Goal: Task Accomplishment & Management: Use online tool/utility

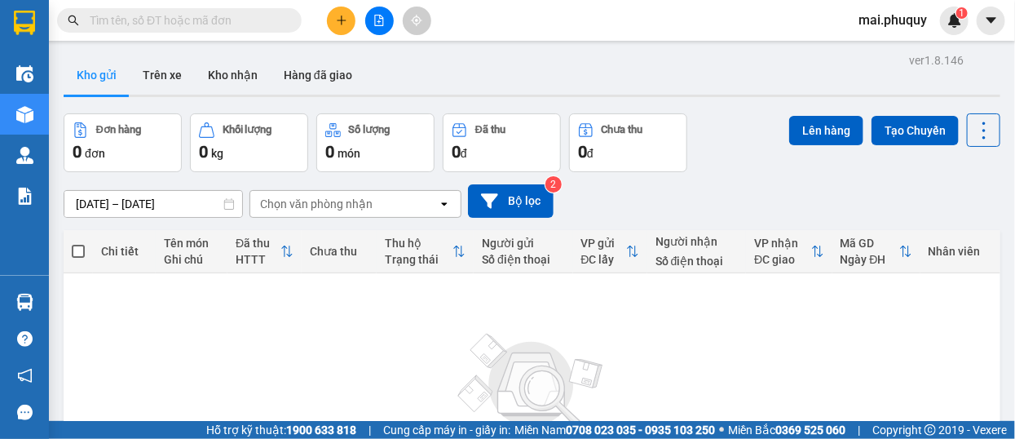
paste input "0964633366"
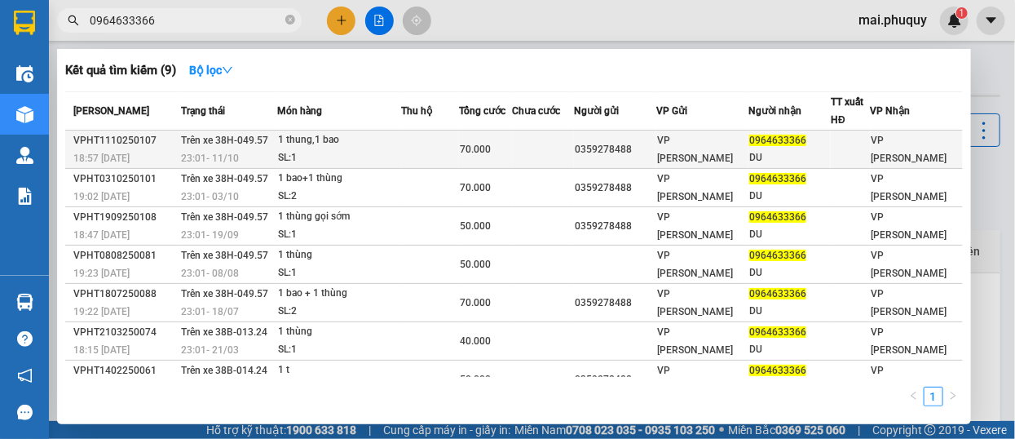
type input "0964633366"
click at [244, 139] on span "Trên xe 38H-049.57" at bounding box center [224, 140] width 87 height 11
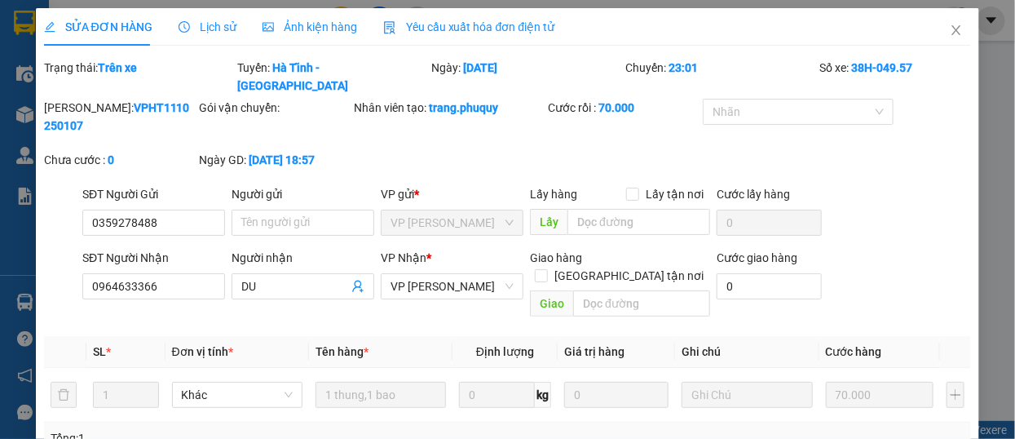
type input "0359278488"
type input "0964633366"
type input "DU"
type input "0"
type input "70.000"
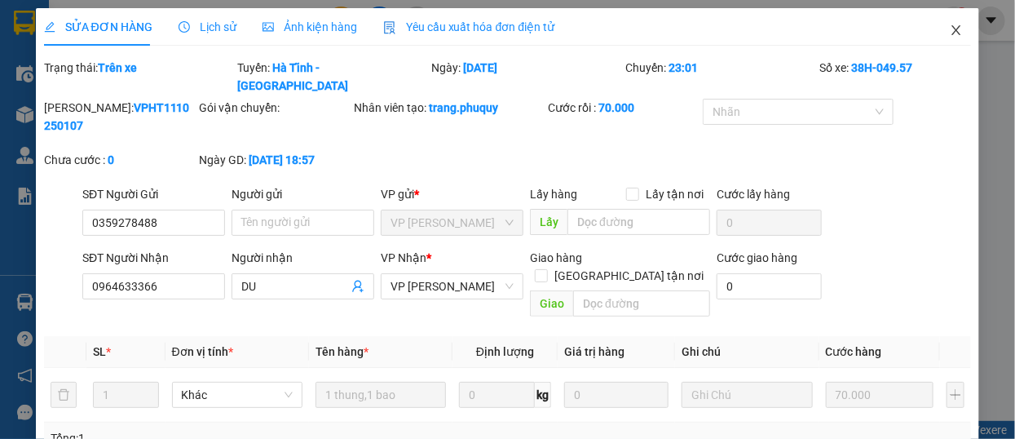
click at [952, 27] on icon "close" at bounding box center [956, 30] width 9 height 10
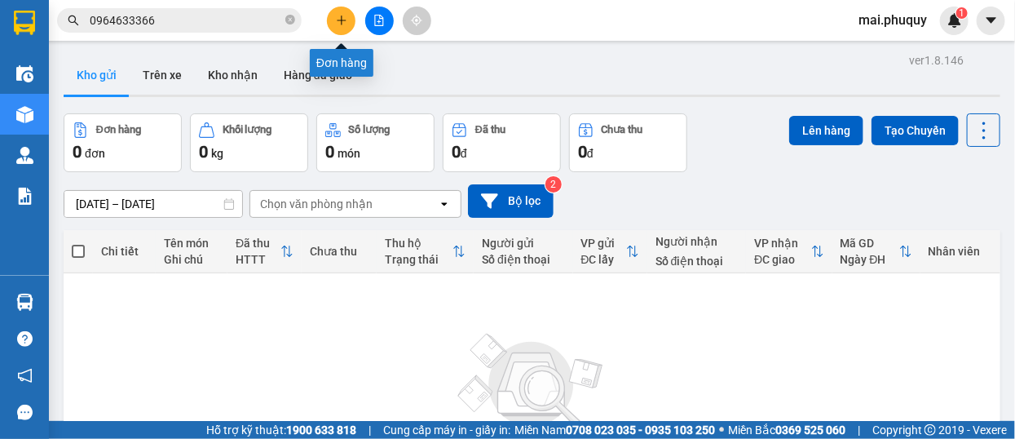
click at [333, 22] on button at bounding box center [341, 21] width 29 height 29
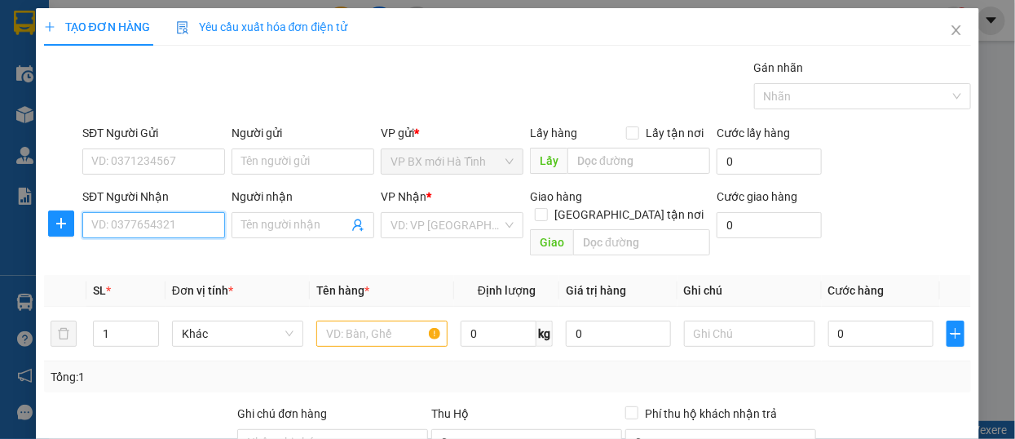
click at [121, 236] on input "SĐT Người Nhận" at bounding box center [153, 225] width 143 height 26
drag, startPoint x: 134, startPoint y: 228, endPoint x: 0, endPoint y: 225, distance: 133.8
click at [0, 225] on div "TẠO ĐƠN HÀNG Yêu cầu xuất hóa đơn điện tử Transit Pickup Surcharge Ids Transit …" at bounding box center [507, 219] width 1015 height 439
type input "0868429916"
click at [938, 33] on span "Close" at bounding box center [957, 31] width 46 height 46
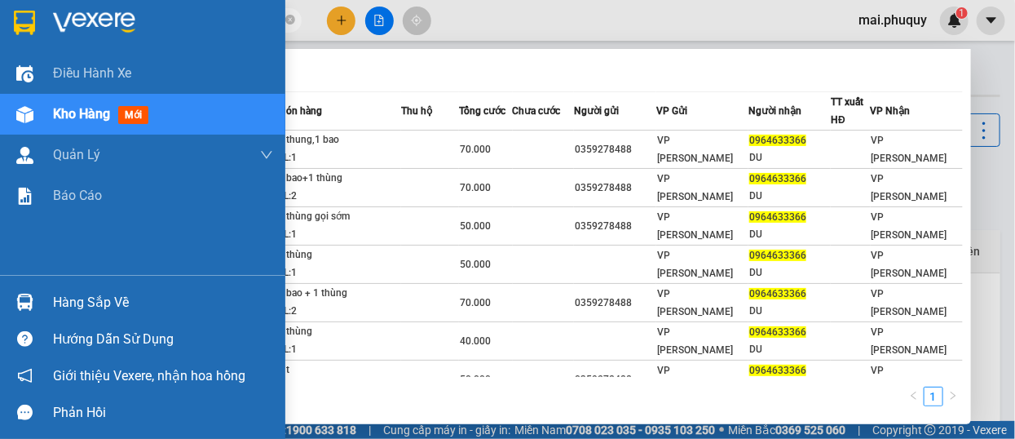
drag, startPoint x: 160, startPoint y: 22, endPoint x: 20, endPoint y: 6, distance: 141.2
click at [33, 5] on section "Kết quả tìm kiếm ( 9 ) Bộ lọc Mã ĐH Trạng thái Món hàng Thu hộ Tổng cước Chưa c…" at bounding box center [507, 219] width 1015 height 439
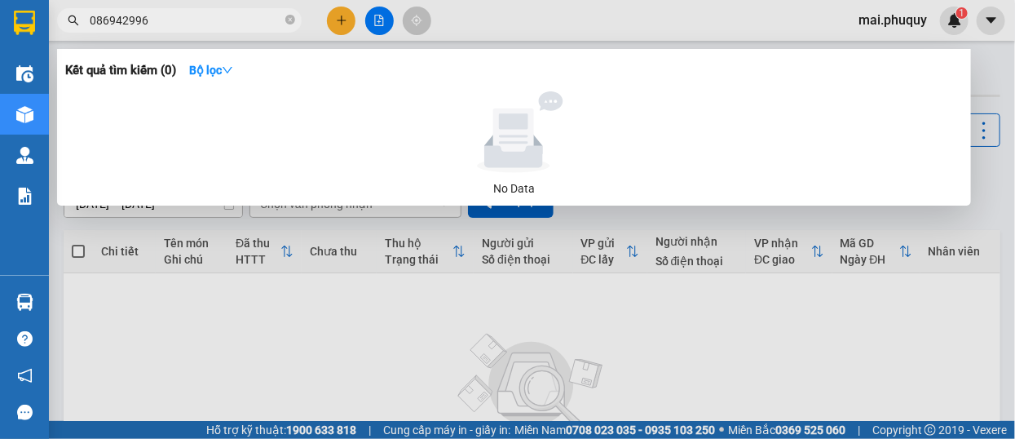
click at [135, 20] on input "086942996" at bounding box center [186, 20] width 192 height 18
click at [139, 20] on input "086942996" at bounding box center [186, 20] width 192 height 18
type input "0869429916"
drag, startPoint x: 253, startPoint y: 254, endPoint x: 289, endPoint y: 185, distance: 77.3
click at [259, 247] on div at bounding box center [507, 219] width 1015 height 439
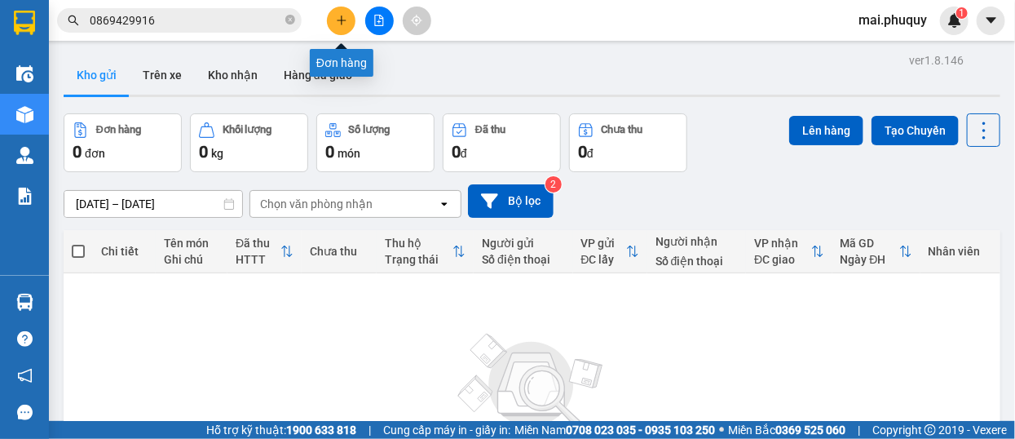
click at [347, 22] on icon "plus" at bounding box center [341, 20] width 11 height 11
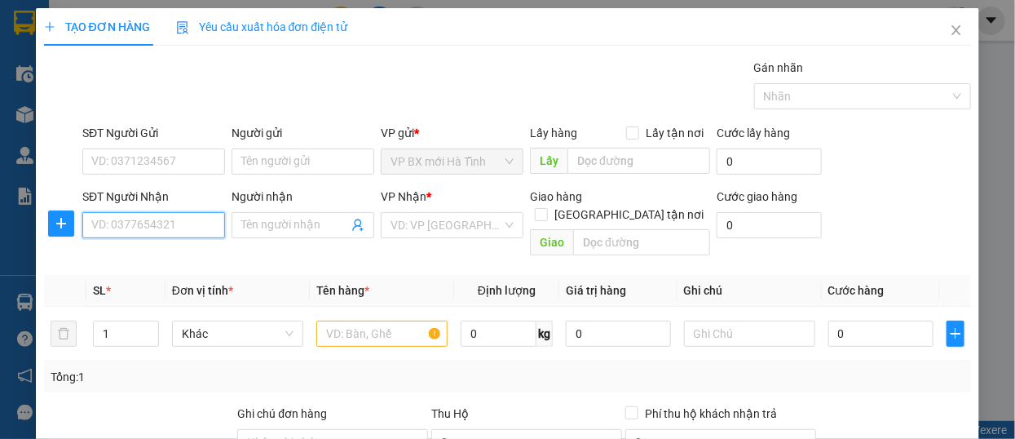
click at [111, 228] on input "SĐT Người Nhận" at bounding box center [153, 225] width 143 height 26
type input "0868429916"
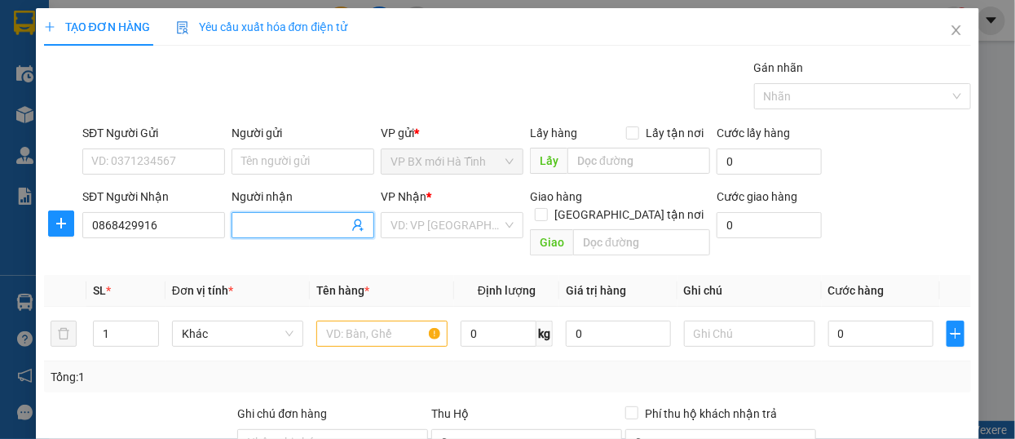
click at [260, 231] on input "Người nhận" at bounding box center [294, 225] width 107 height 18
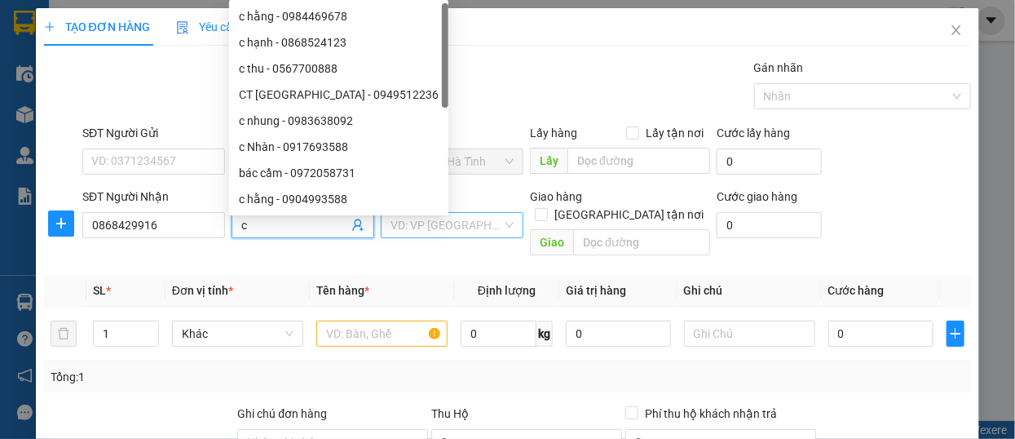
type input "c"
click at [404, 225] on input "search" at bounding box center [447, 225] width 112 height 24
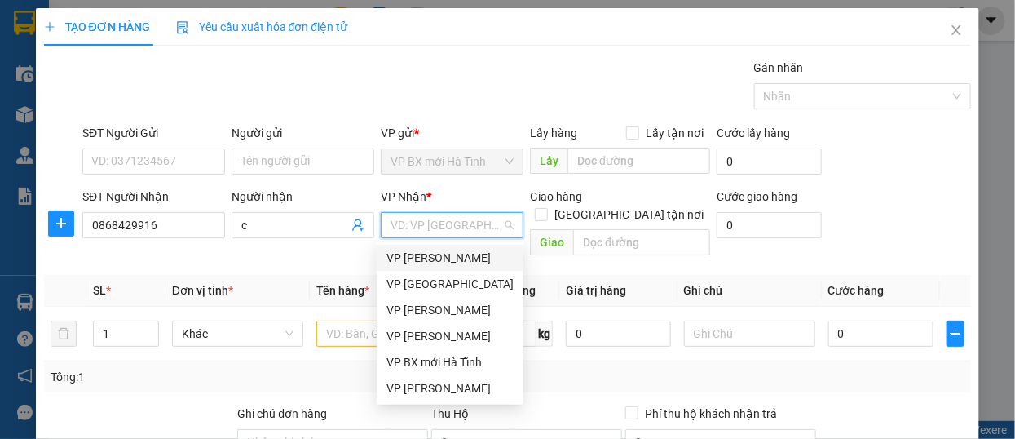
click at [421, 252] on div "VP [PERSON_NAME]" at bounding box center [449, 258] width 127 height 18
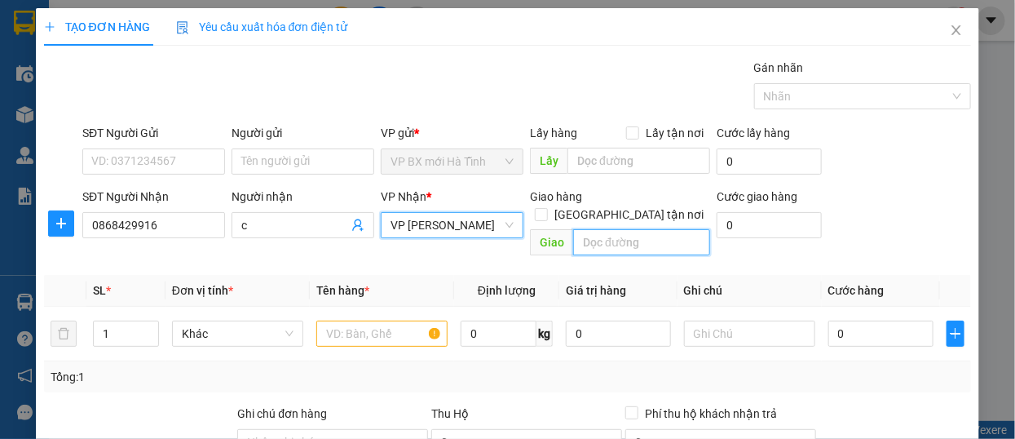
click at [583, 229] on input "text" at bounding box center [641, 242] width 137 height 26
type input "Nem Tiến Lam, Bỉm Sơn [GEOGRAPHIC_DATA]"
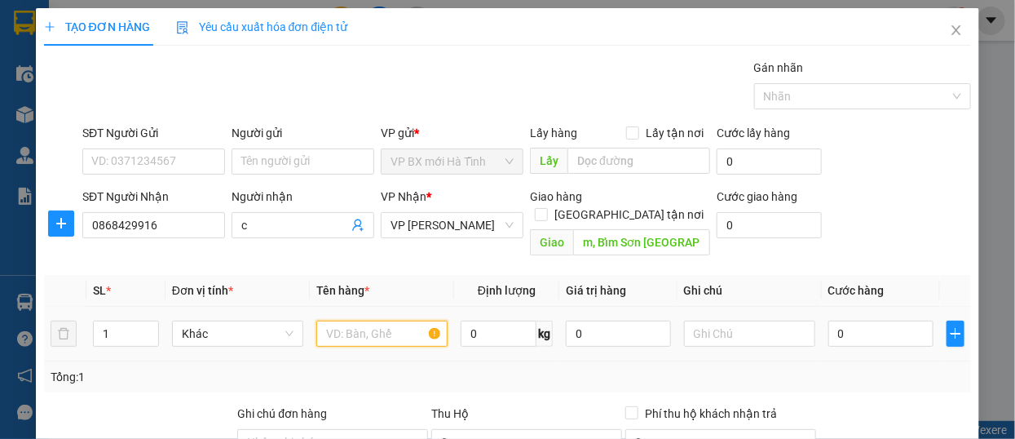
scroll to position [0, 0]
click at [333, 320] on input "text" at bounding box center [381, 333] width 131 height 26
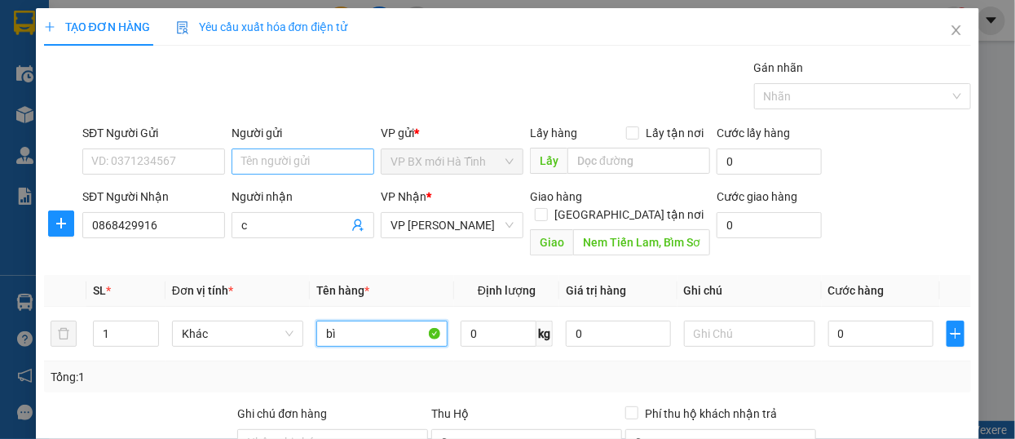
type input "bì"
click at [258, 159] on input "Người gửi" at bounding box center [303, 161] width 143 height 26
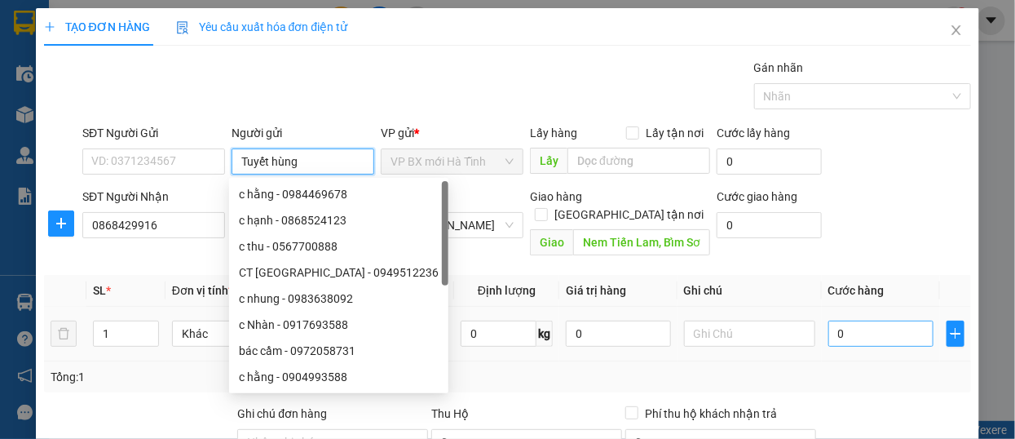
type input "Tuyết hùng"
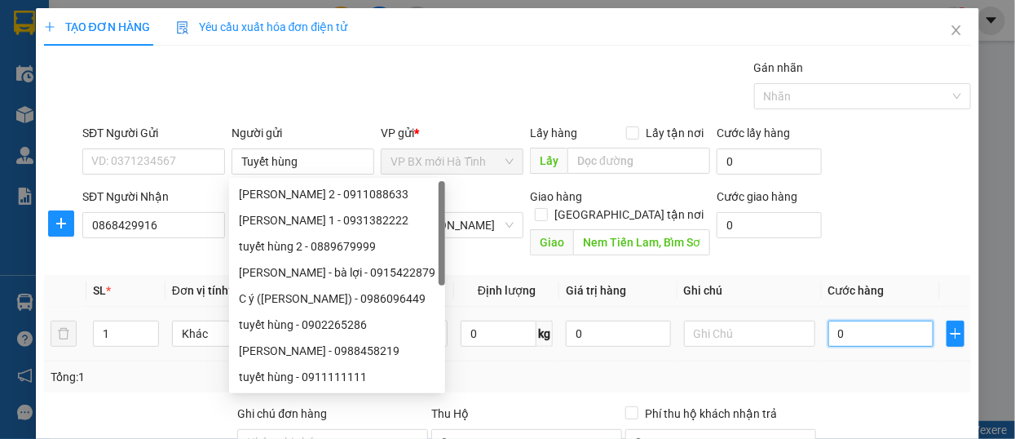
click at [840, 320] on input "0" at bounding box center [880, 333] width 105 height 26
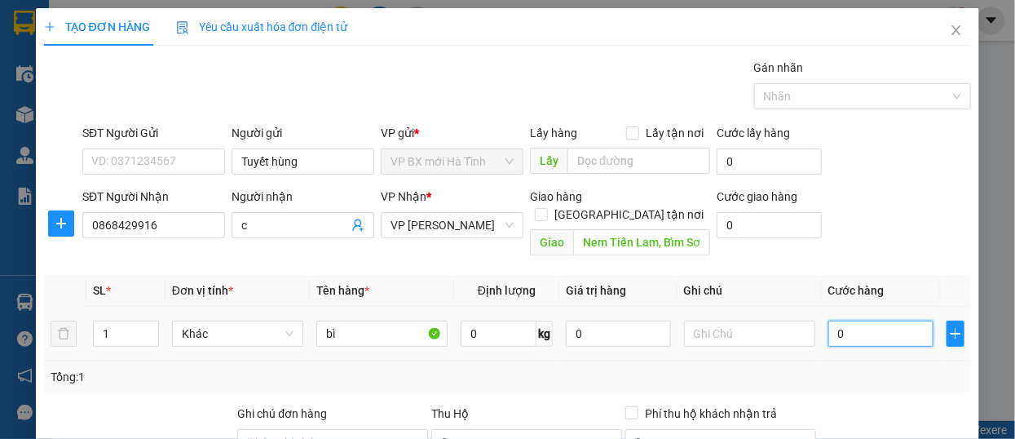
type input "7"
type input "70"
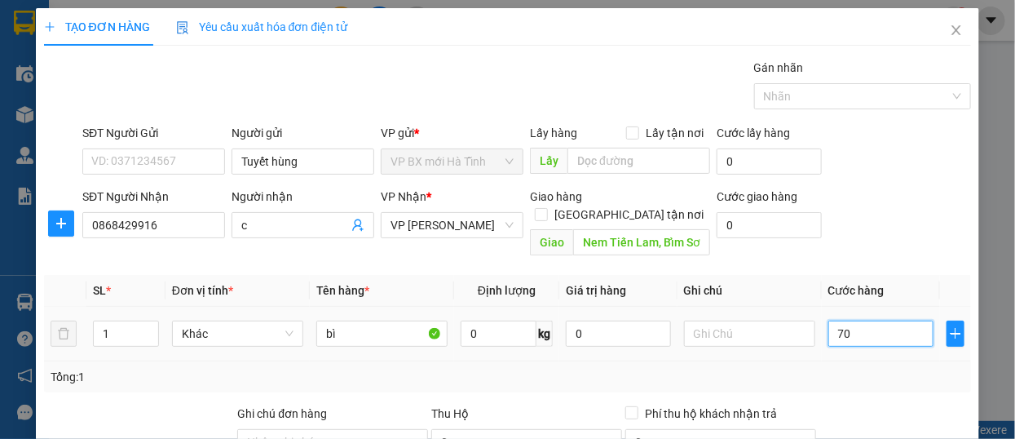
type input "70"
type input "700"
type input "7.000"
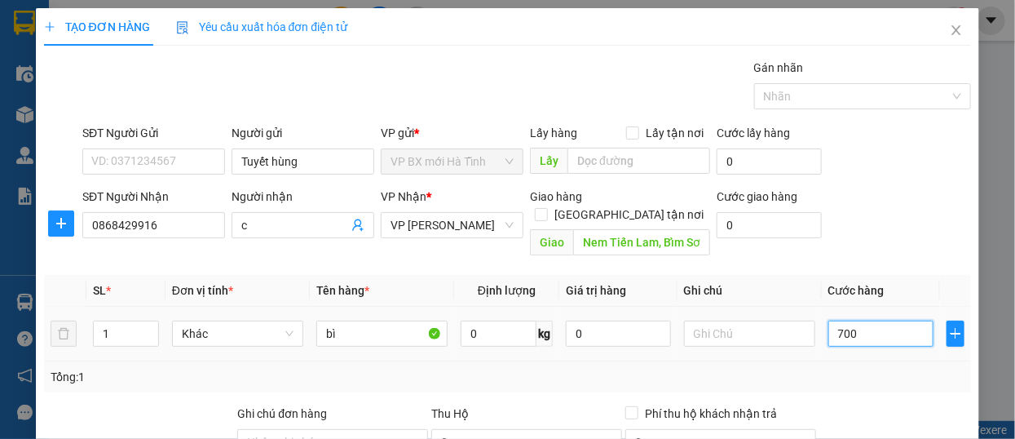
type input "7.000"
type input "70.000"
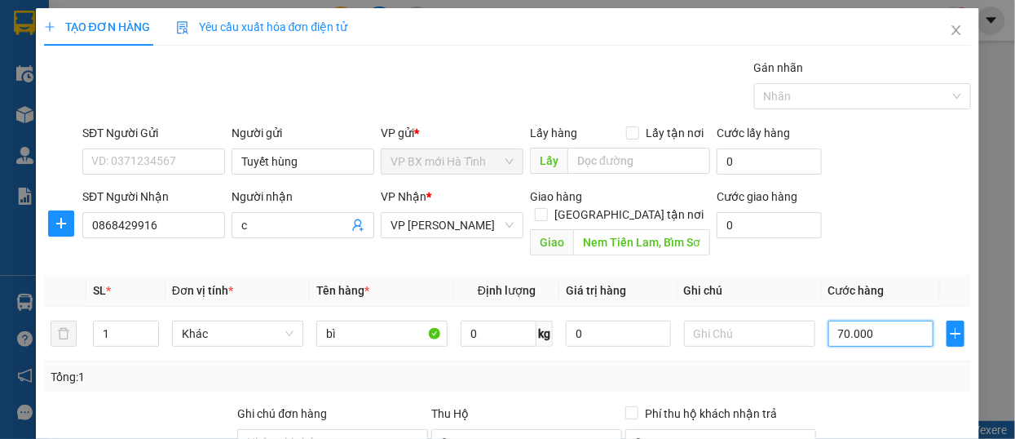
scroll to position [214, 0]
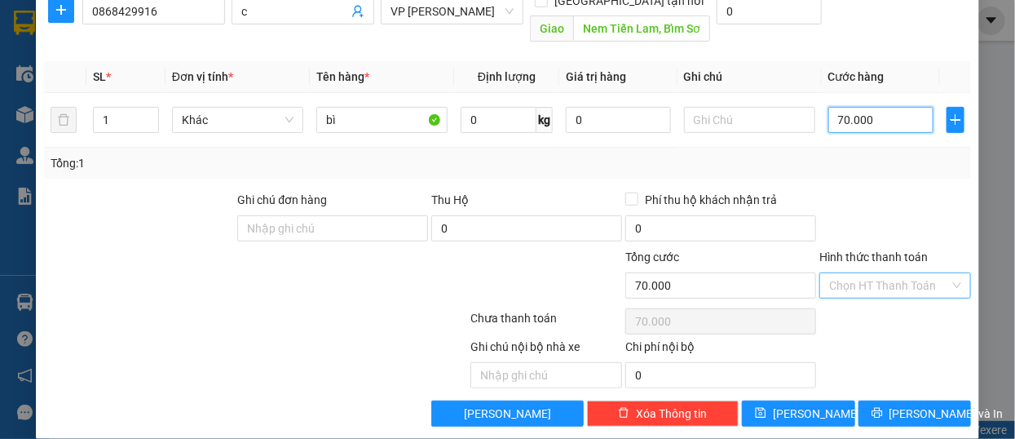
type input "70.000"
click at [863, 273] on input "Hình thức thanh toán" at bounding box center [889, 285] width 121 height 24
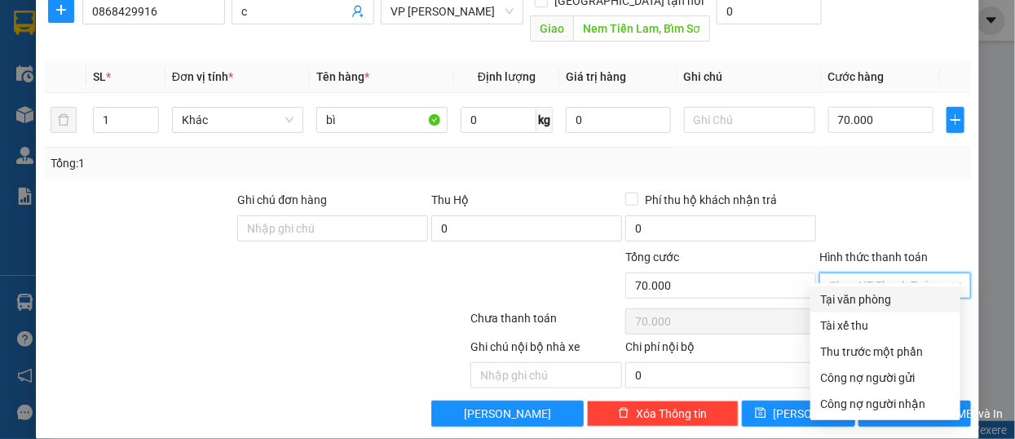
click at [848, 297] on div "Tại văn phòng" at bounding box center [885, 299] width 130 height 18
type input "0"
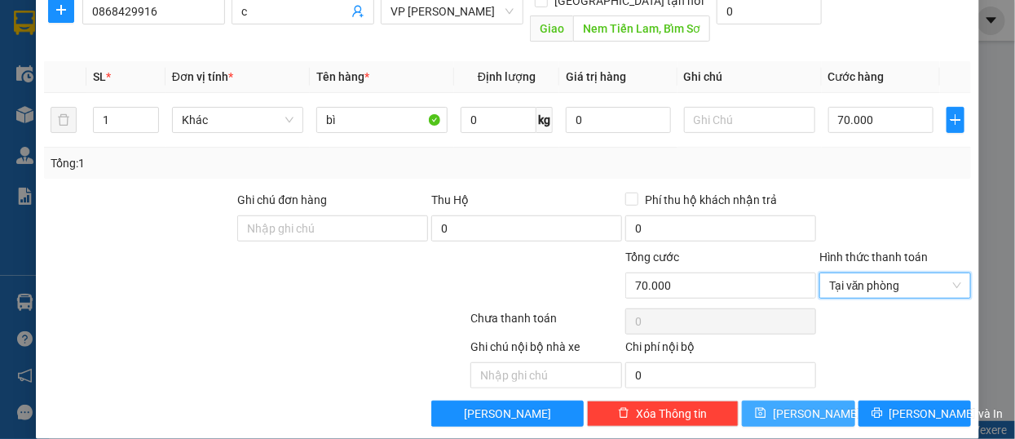
click at [791, 404] on span "[PERSON_NAME]" at bounding box center [816, 413] width 87 height 18
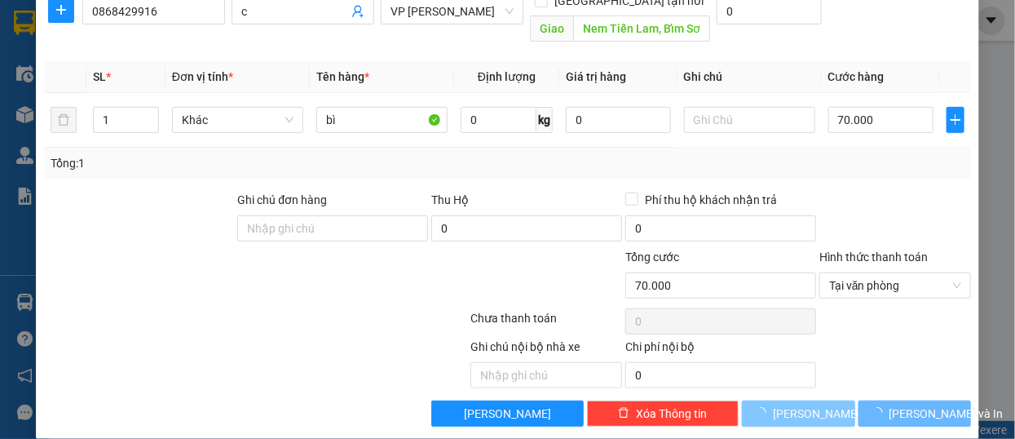
scroll to position [0, 0]
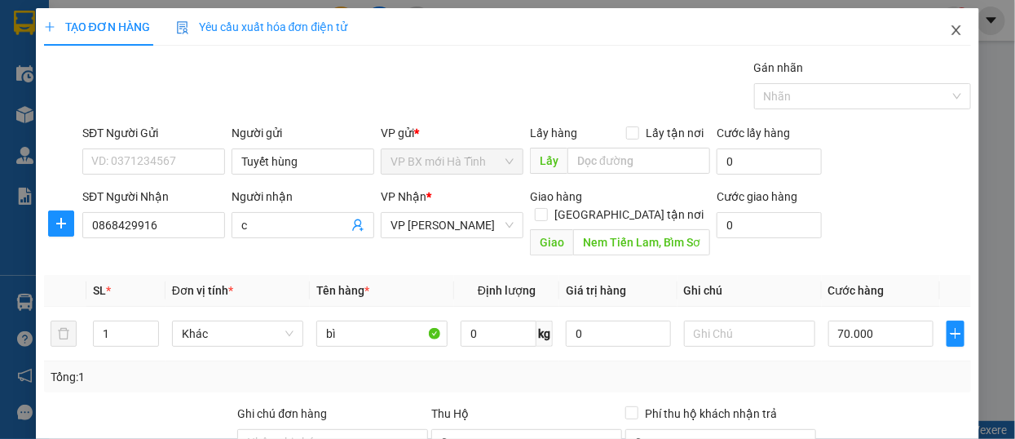
click at [952, 33] on icon "close" at bounding box center [956, 30] width 13 height 13
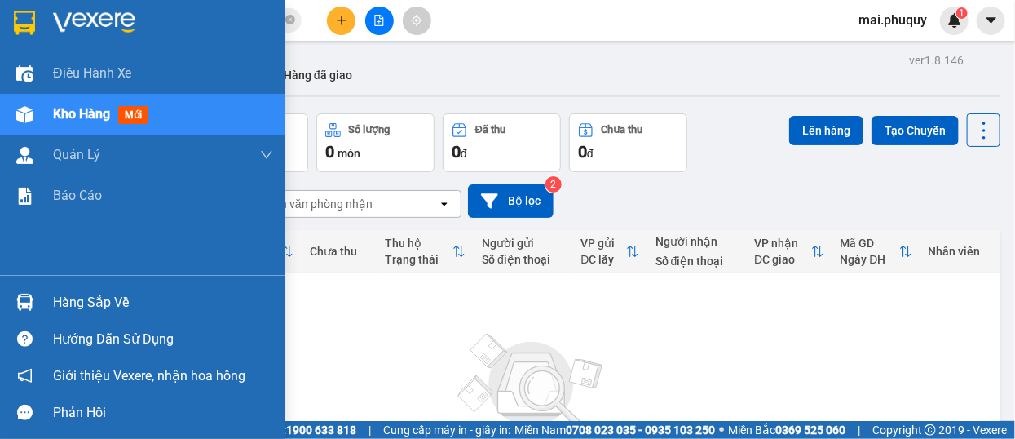
click at [26, 24] on img at bounding box center [24, 23] width 21 height 24
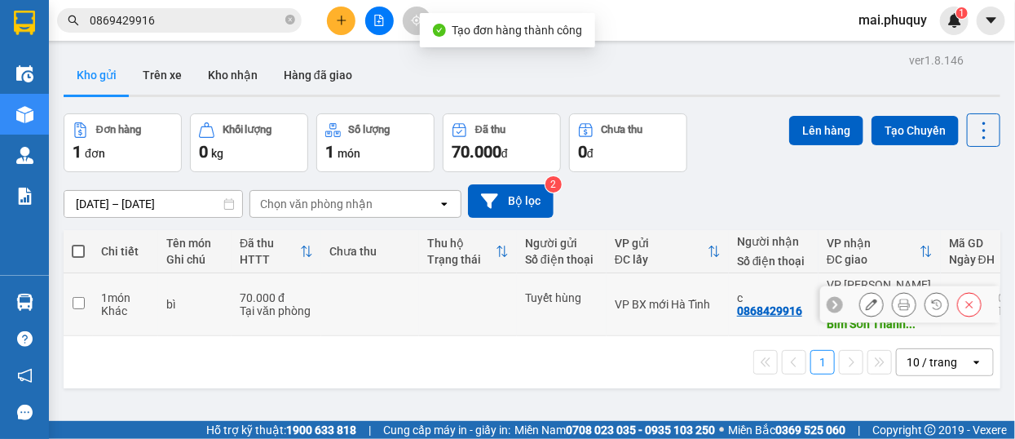
click at [78, 297] on input "checkbox" at bounding box center [79, 303] width 12 height 12
checkbox input "true"
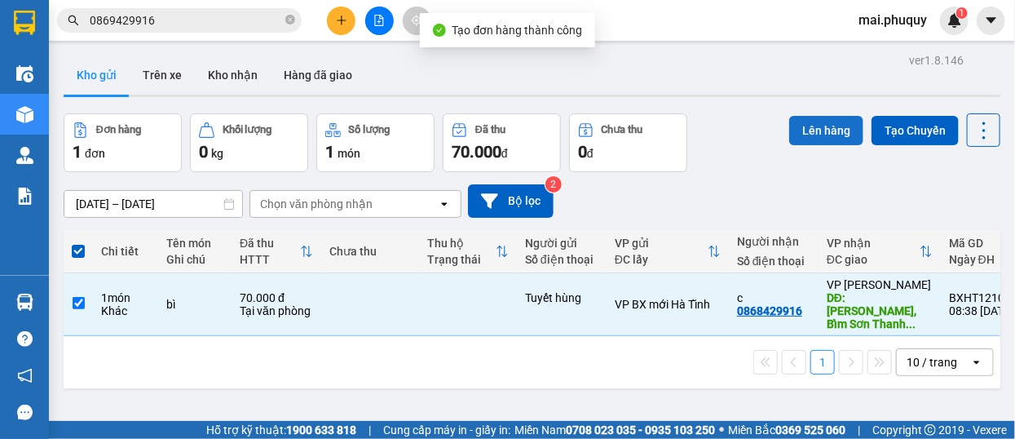
click at [810, 132] on button "Lên hàng" at bounding box center [826, 130] width 74 height 29
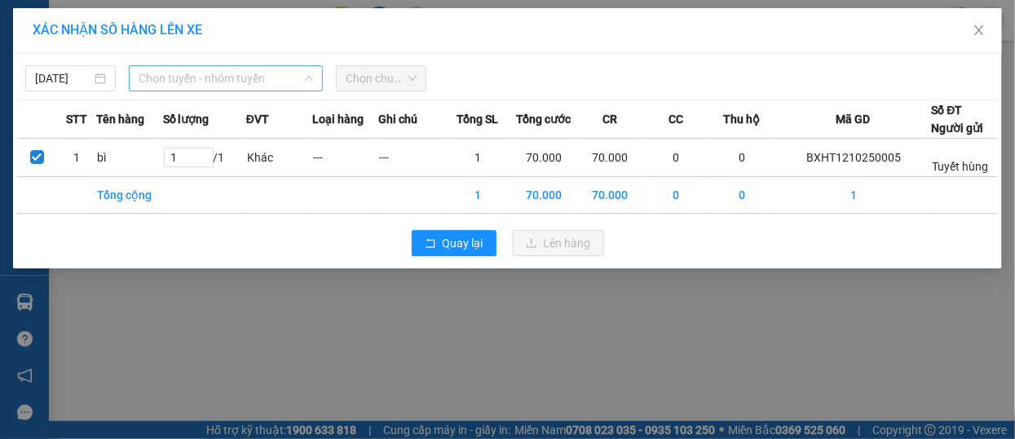
click at [242, 83] on span "Chọn tuyến - nhóm tuyến" at bounding box center [226, 78] width 174 height 24
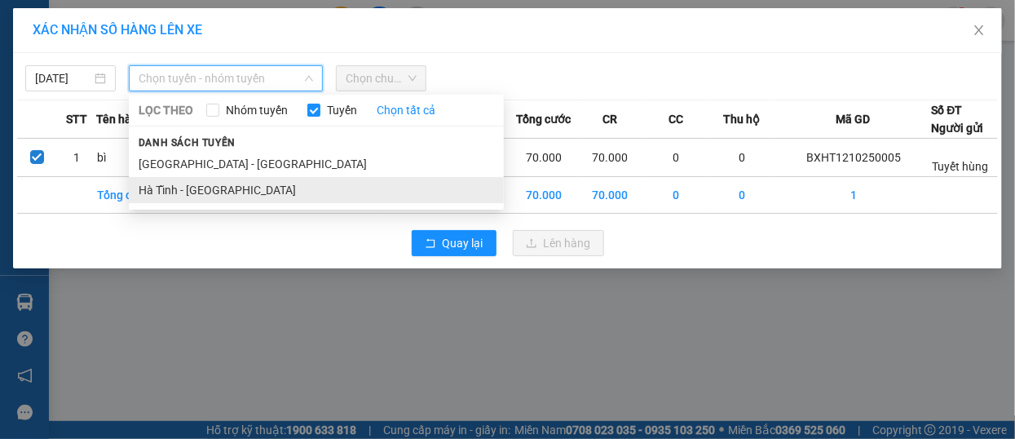
click at [170, 185] on li "Hà Tĩnh - [GEOGRAPHIC_DATA]" at bounding box center [316, 190] width 375 height 26
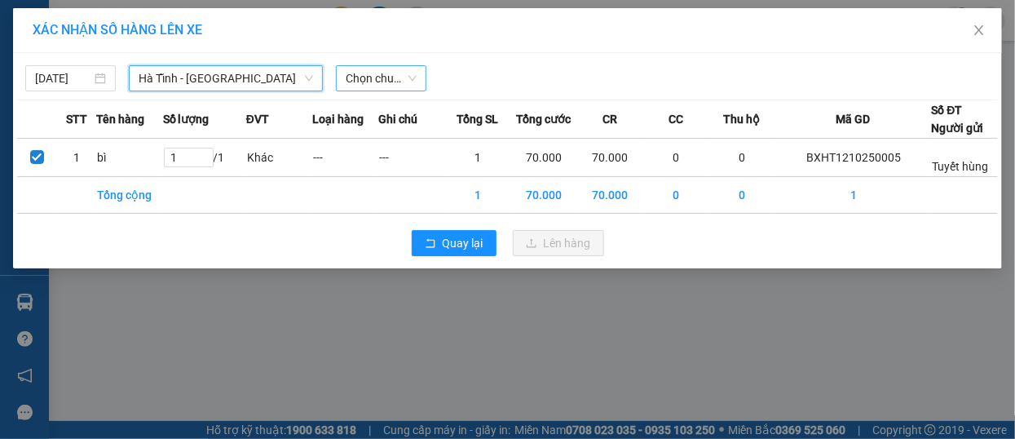
click at [407, 81] on span "Chọn chuyến" at bounding box center [381, 78] width 71 height 24
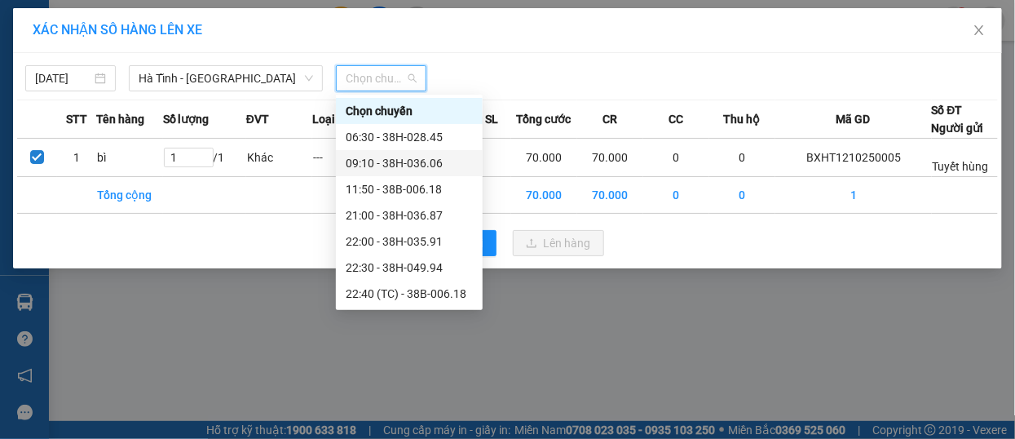
click at [391, 156] on div "09:10 - 38H-036.06" at bounding box center [409, 163] width 127 height 18
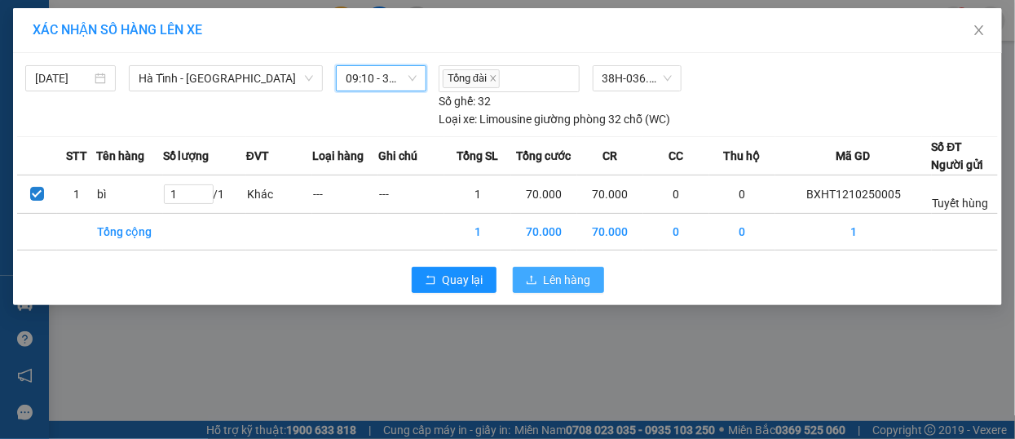
click at [544, 285] on span "Lên hàng" at bounding box center [567, 280] width 47 height 18
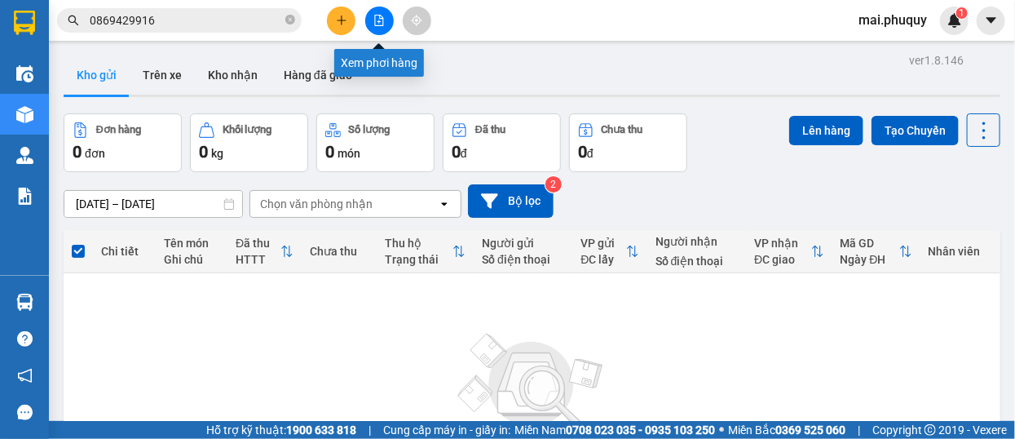
click at [374, 15] on icon "file-add" at bounding box center [378, 20] width 11 height 11
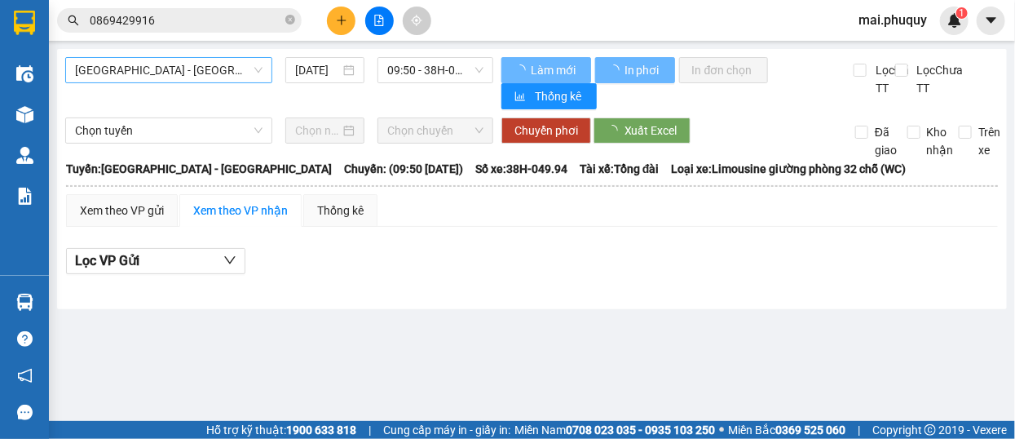
click at [164, 65] on span "[GEOGRAPHIC_DATA] - [GEOGRAPHIC_DATA]" at bounding box center [169, 70] width 188 height 24
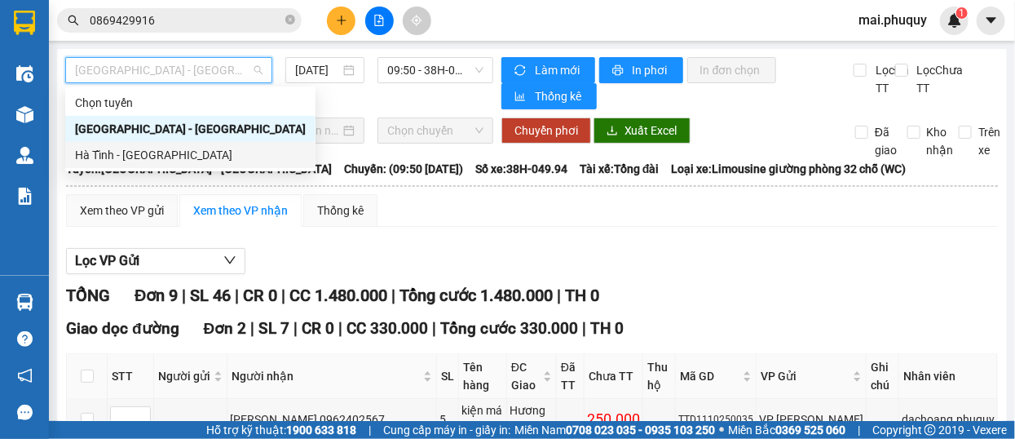
drag, startPoint x: 109, startPoint y: 154, endPoint x: 240, endPoint y: 114, distance: 136.4
click at [108, 154] on div "Hà Tĩnh - [GEOGRAPHIC_DATA]" at bounding box center [190, 155] width 231 height 18
type input "[DATE]"
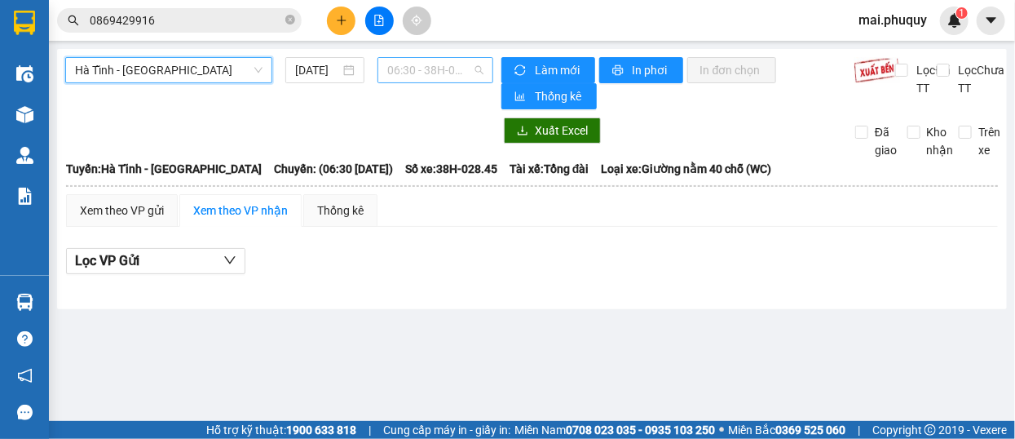
click at [413, 69] on span "06:30 - 38H-028.45" at bounding box center [435, 70] width 96 height 24
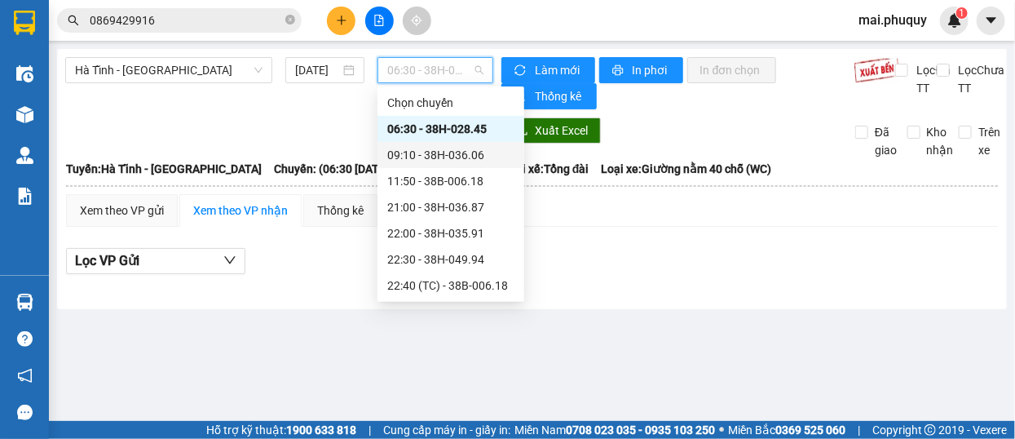
click at [444, 155] on div "09:10 - 38H-036.06" at bounding box center [450, 155] width 127 height 18
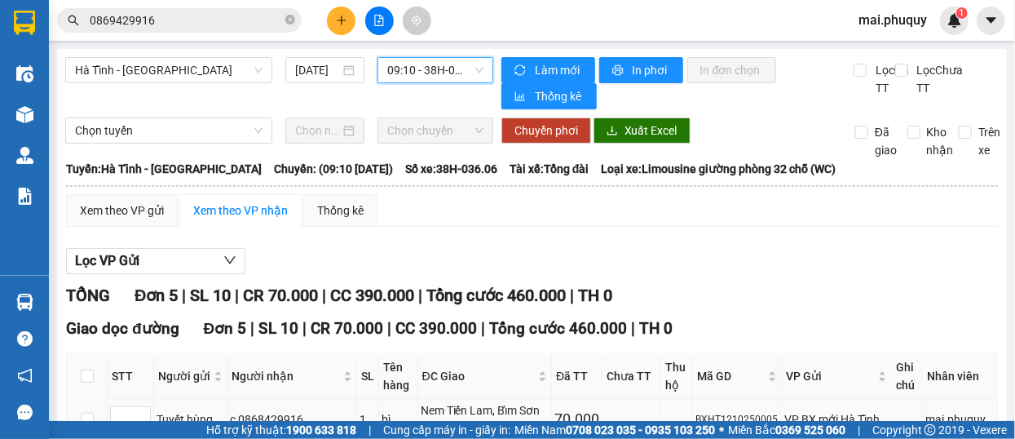
scroll to position [245, 0]
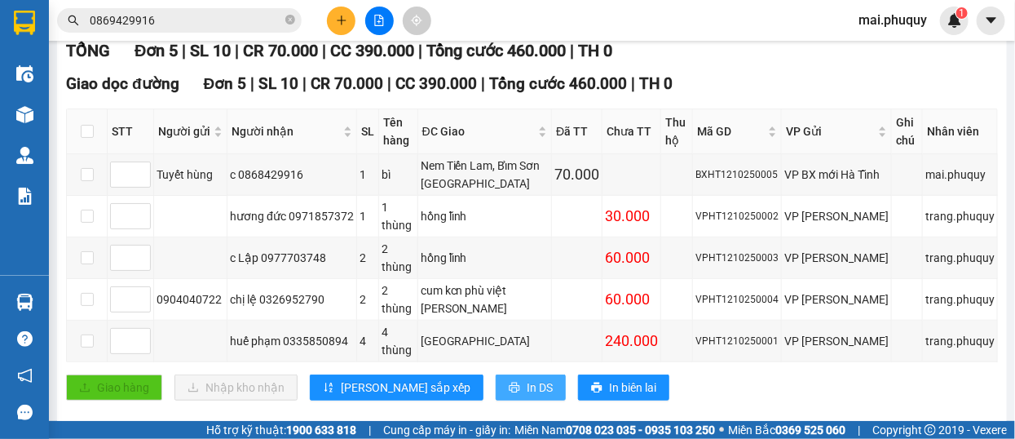
click at [527, 378] on span "In DS" at bounding box center [540, 387] width 26 height 18
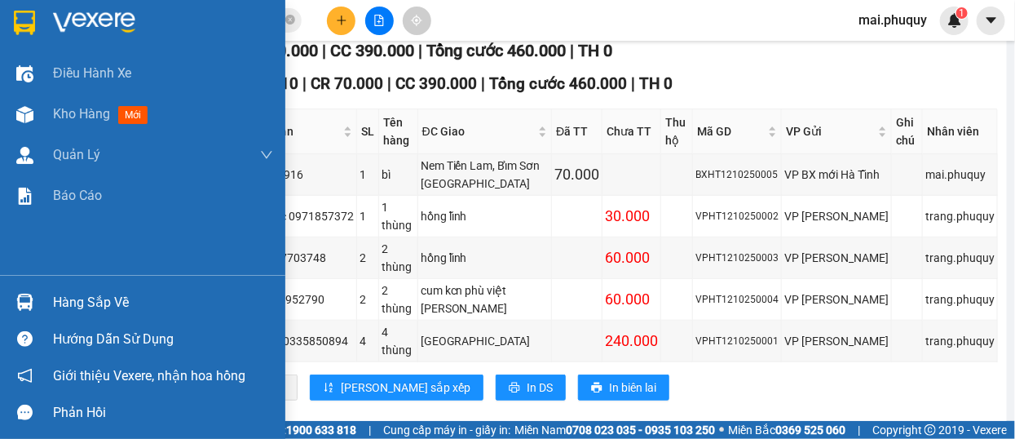
click at [12, 24] on div at bounding box center [25, 22] width 29 height 29
